Goal: Navigation & Orientation: Find specific page/section

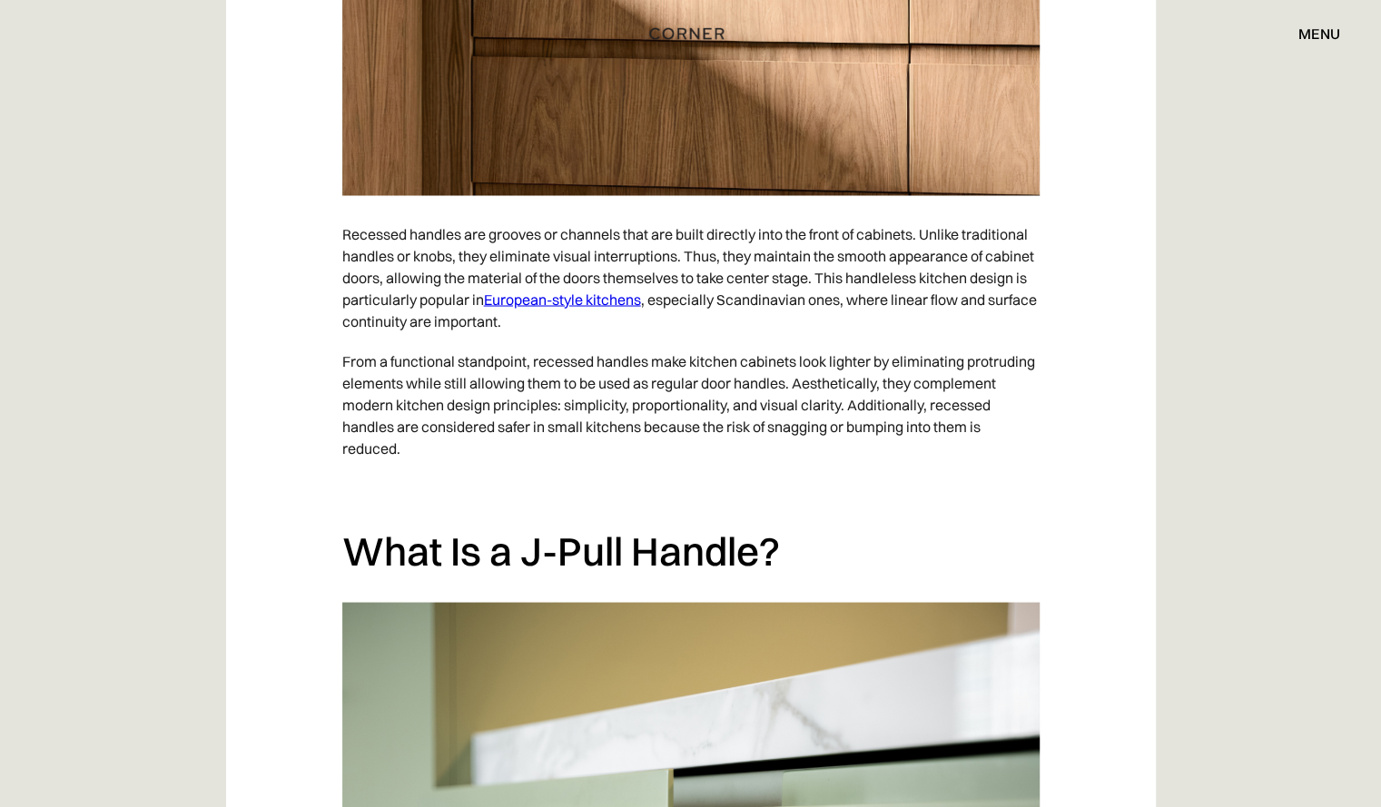
scroll to position [1813, 0]
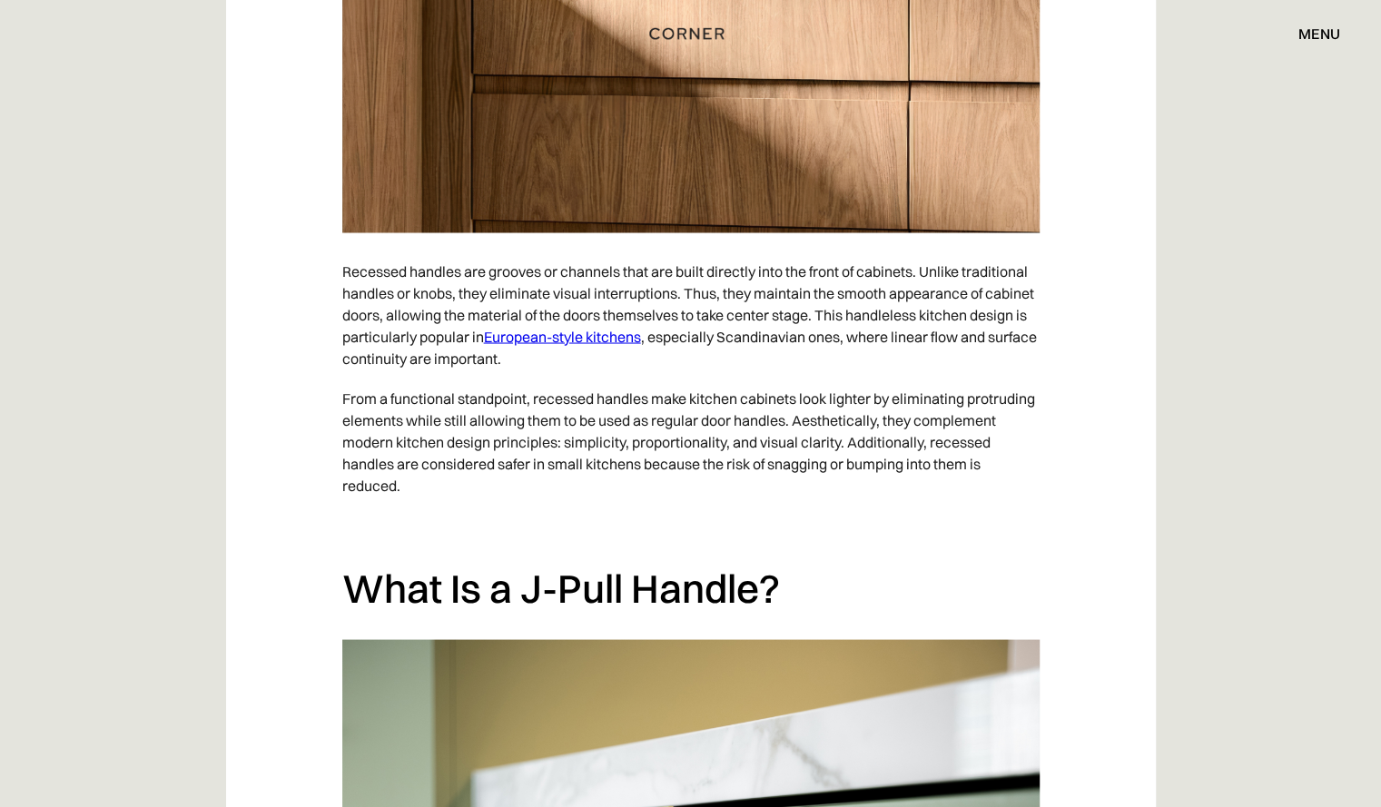
click at [1308, 29] on div "menu" at bounding box center [1320, 33] width 42 height 15
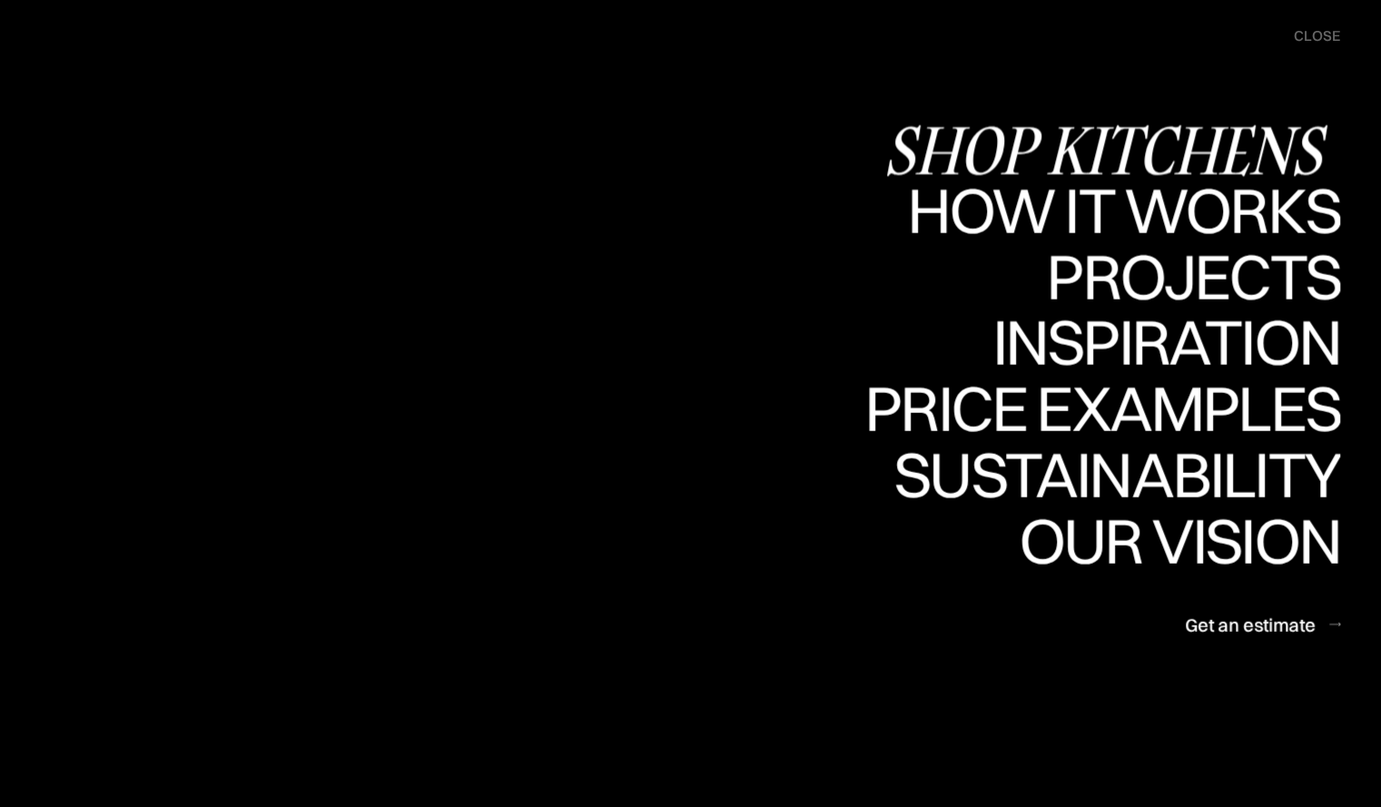
click at [1238, 135] on div "Shop Kitchens" at bounding box center [1112, 150] width 457 height 64
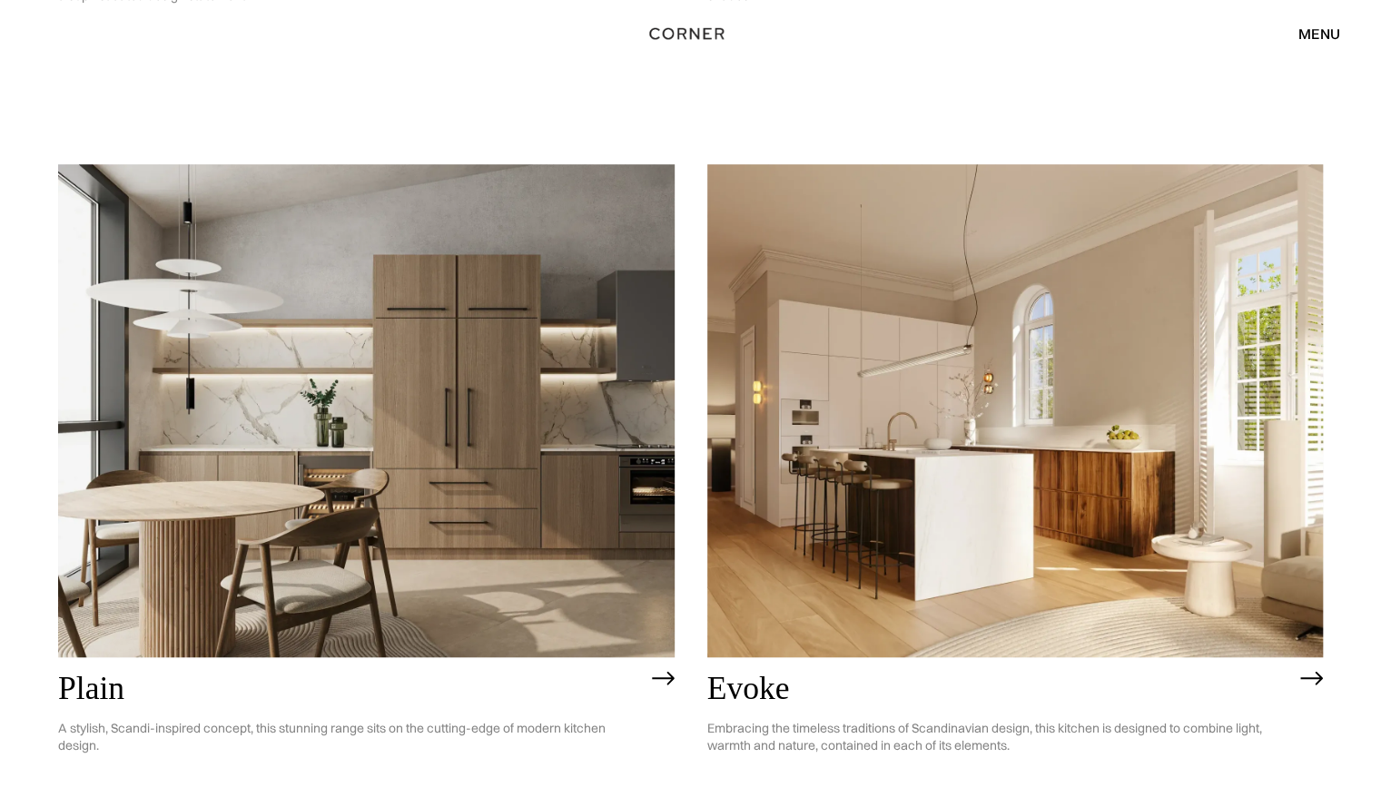
scroll to position [4780, 0]
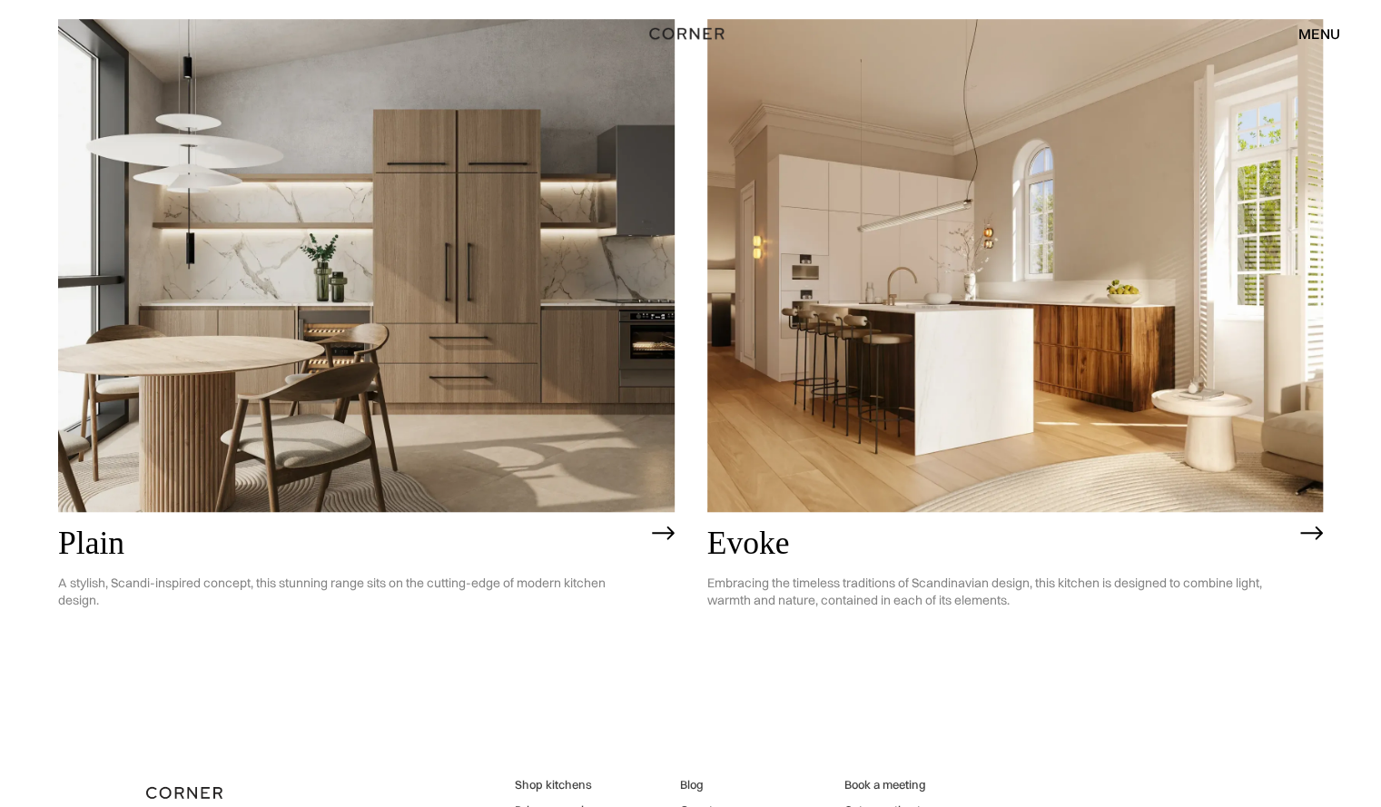
click at [1076, 358] on img at bounding box center [1015, 265] width 617 height 493
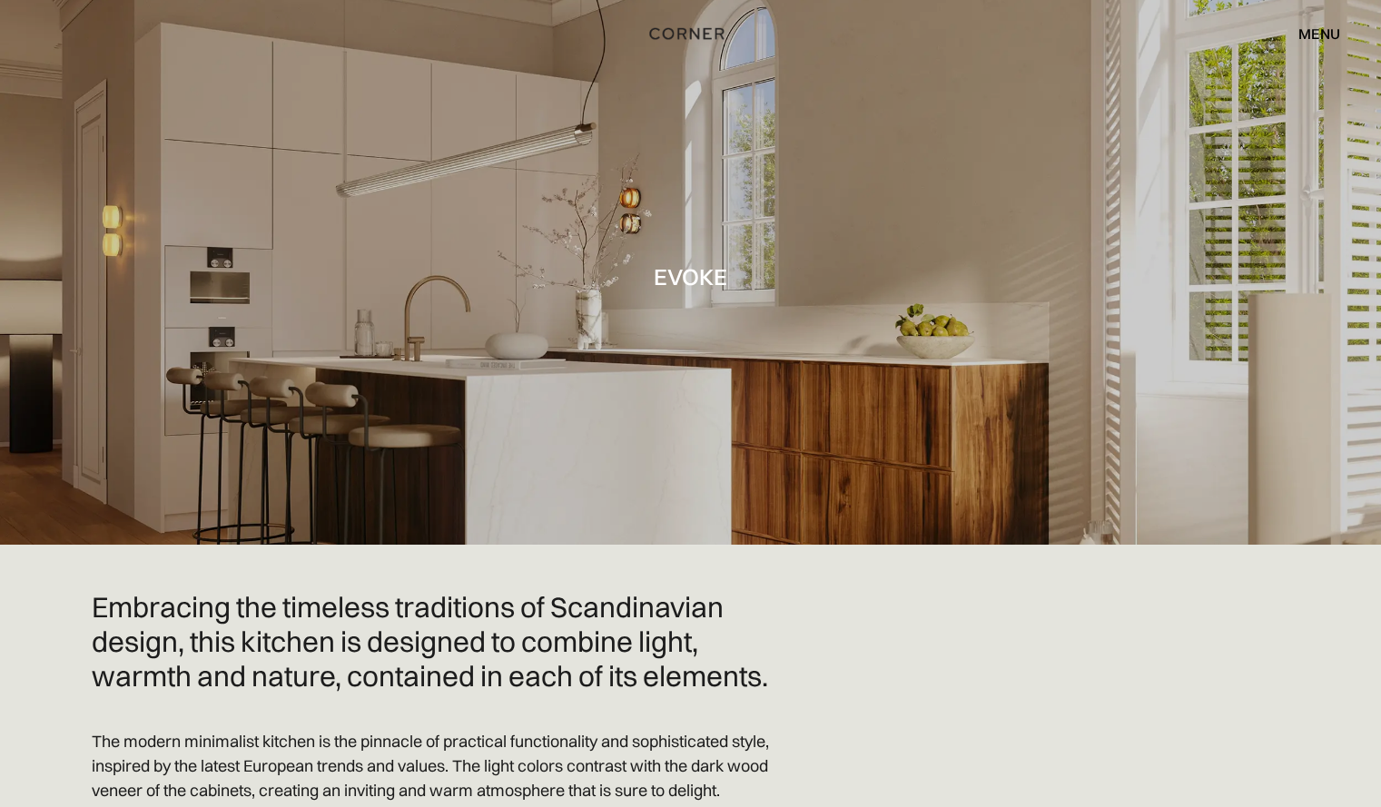
click at [1311, 29] on div "menu" at bounding box center [1320, 33] width 42 height 15
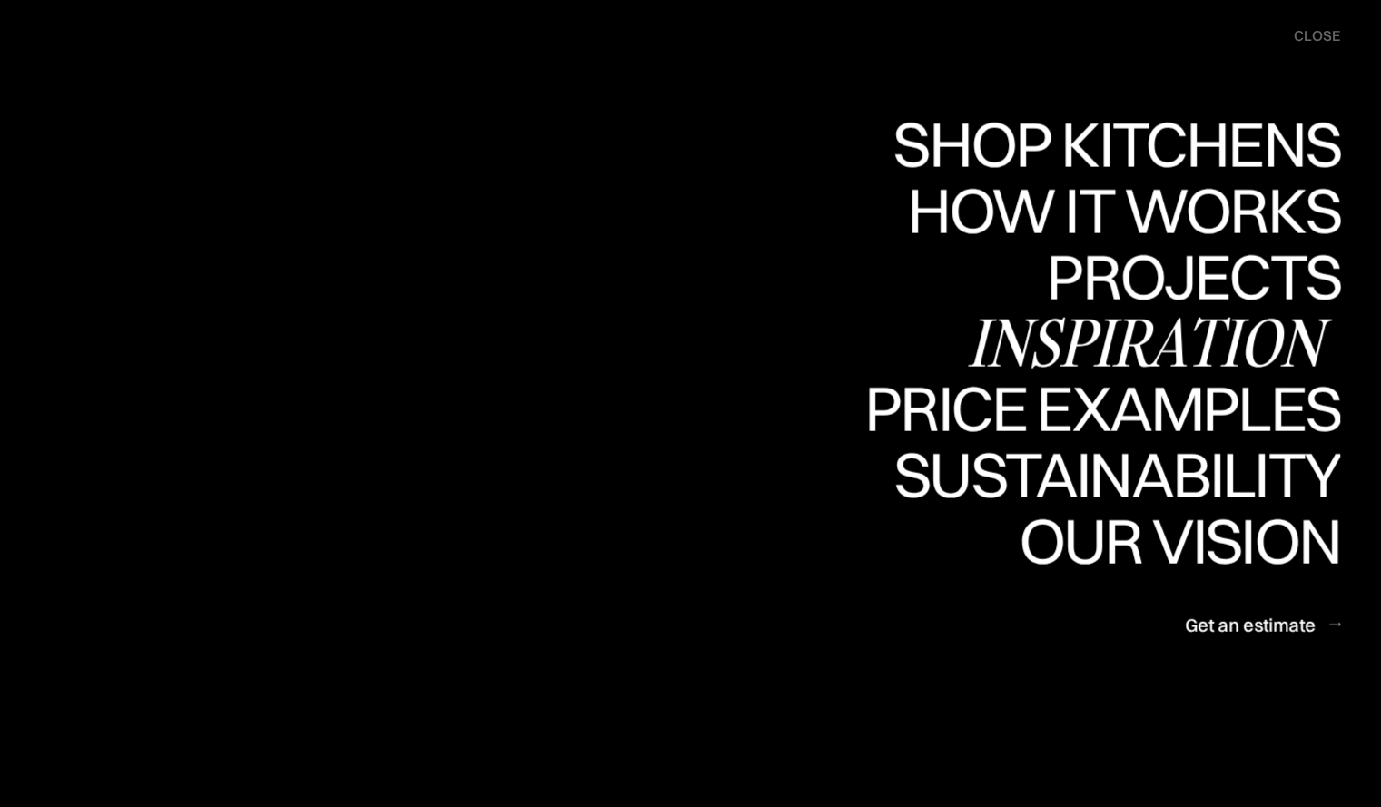
click at [1200, 331] on div "Inspiration" at bounding box center [1153, 343] width 373 height 64
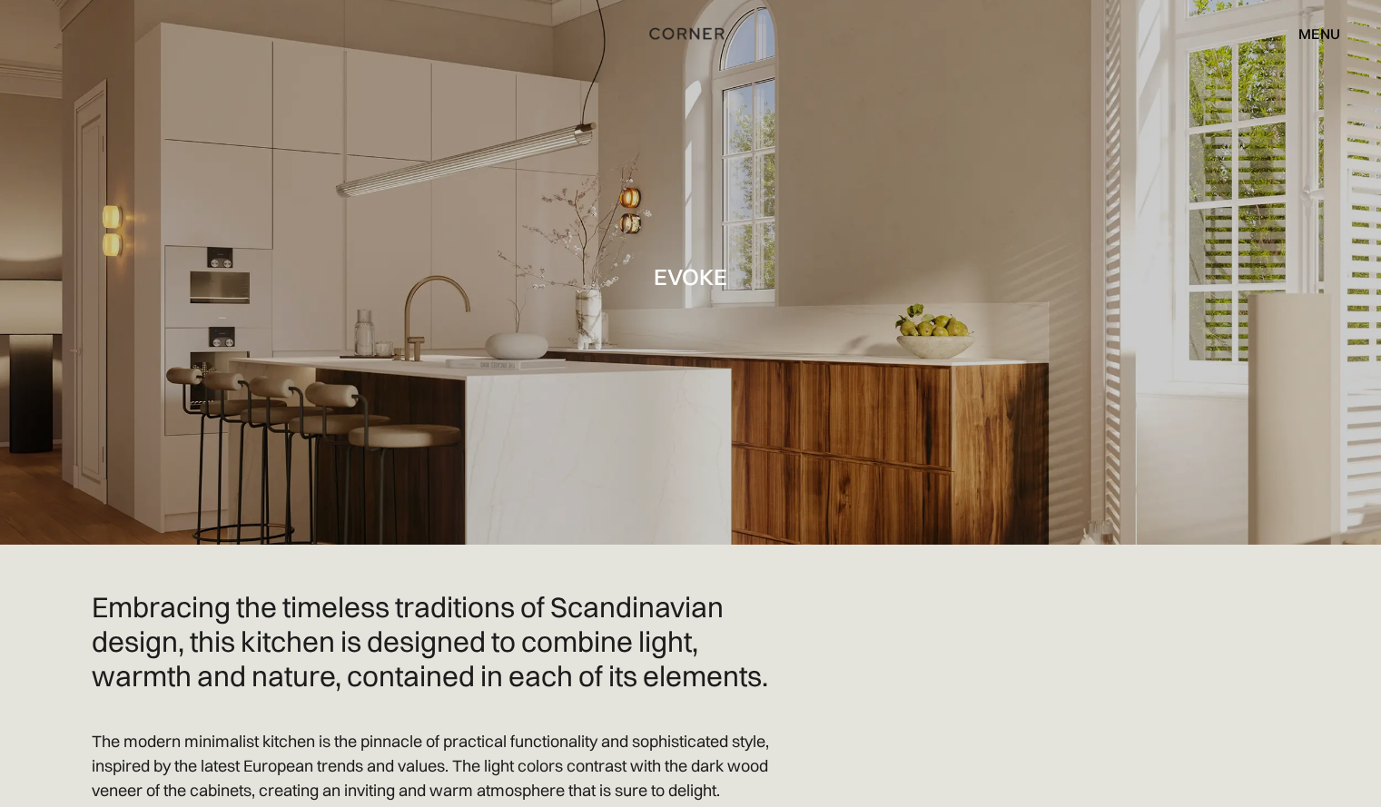
click at [1313, 30] on div "menu" at bounding box center [1320, 33] width 42 height 15
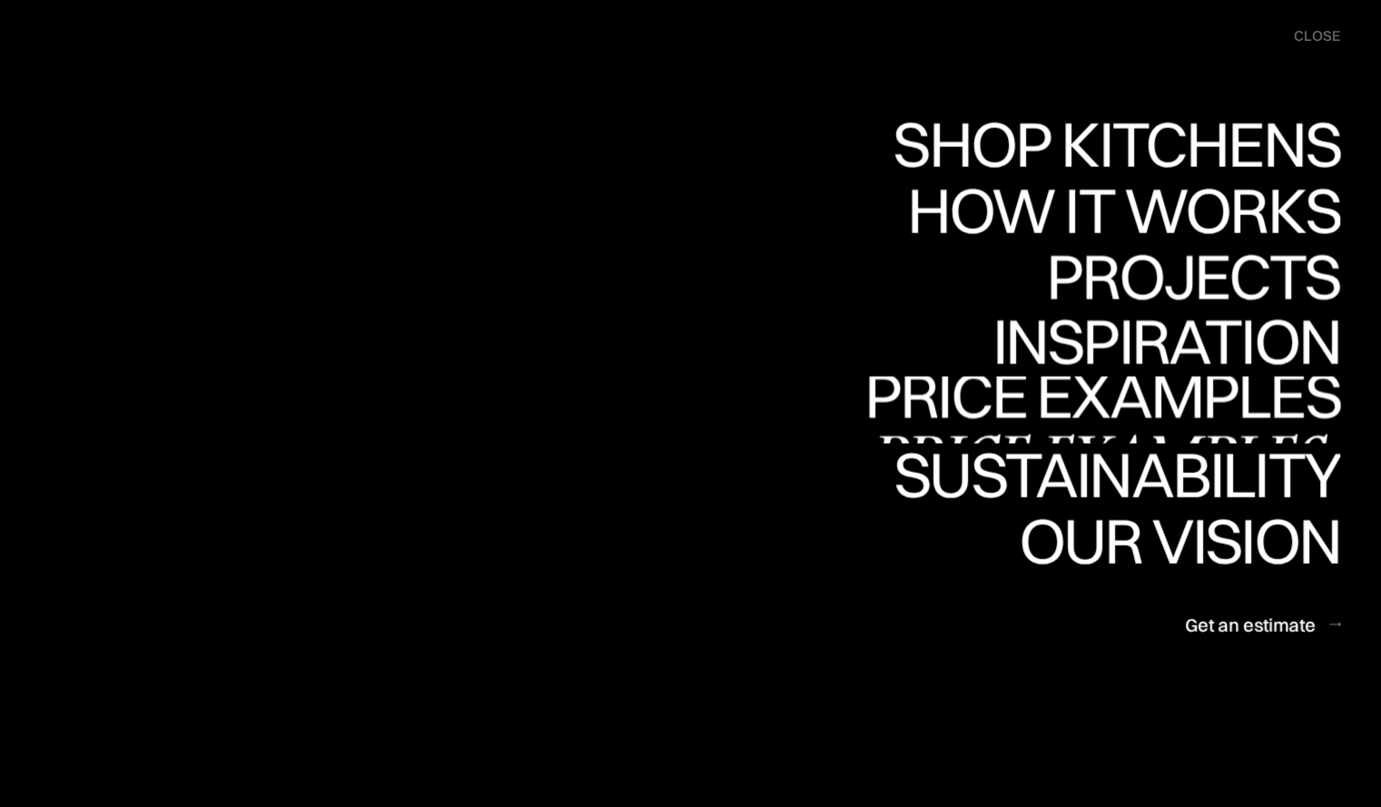
click at [1201, 427] on div "Price examples" at bounding box center [1103, 459] width 476 height 64
